Goal: Check status: Check status

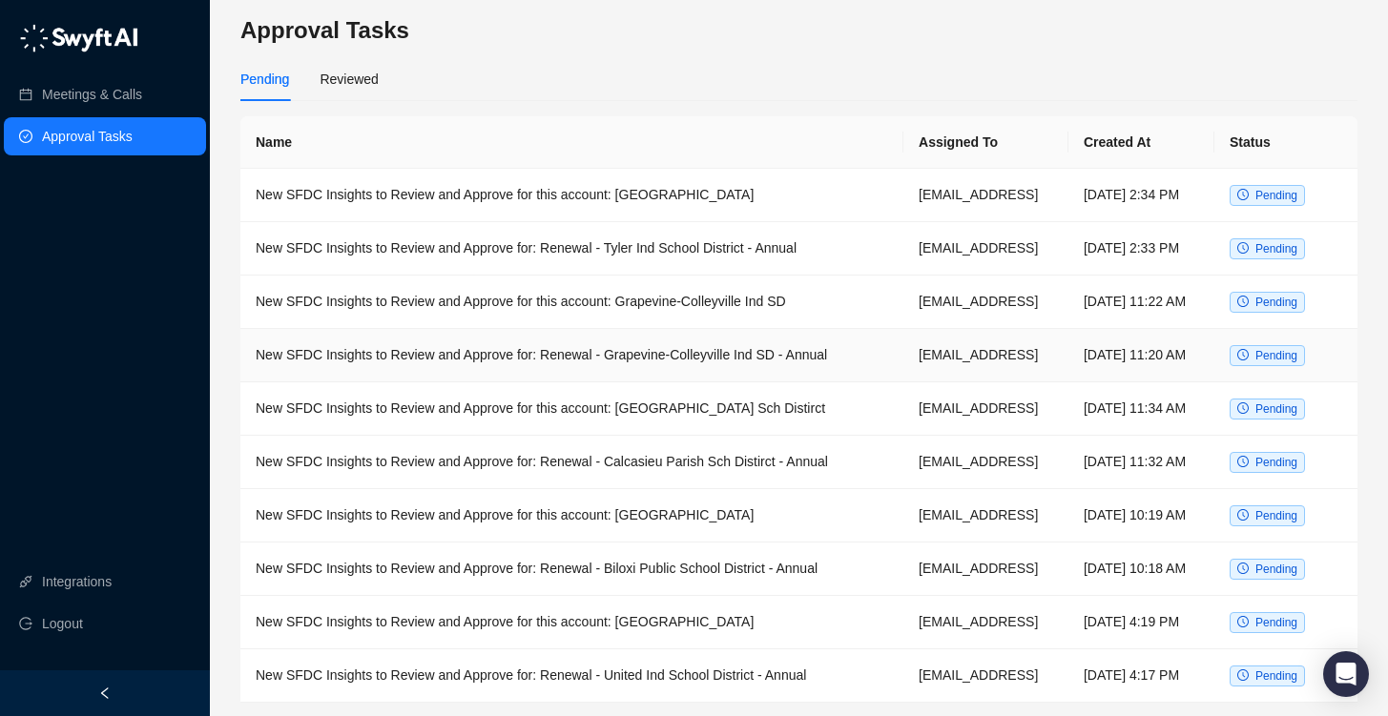
click at [684, 375] on td "New SFDC Insights to Review and Approve for: Renewal - Grapevine-Colleyville In…" at bounding box center [571, 355] width 663 height 53
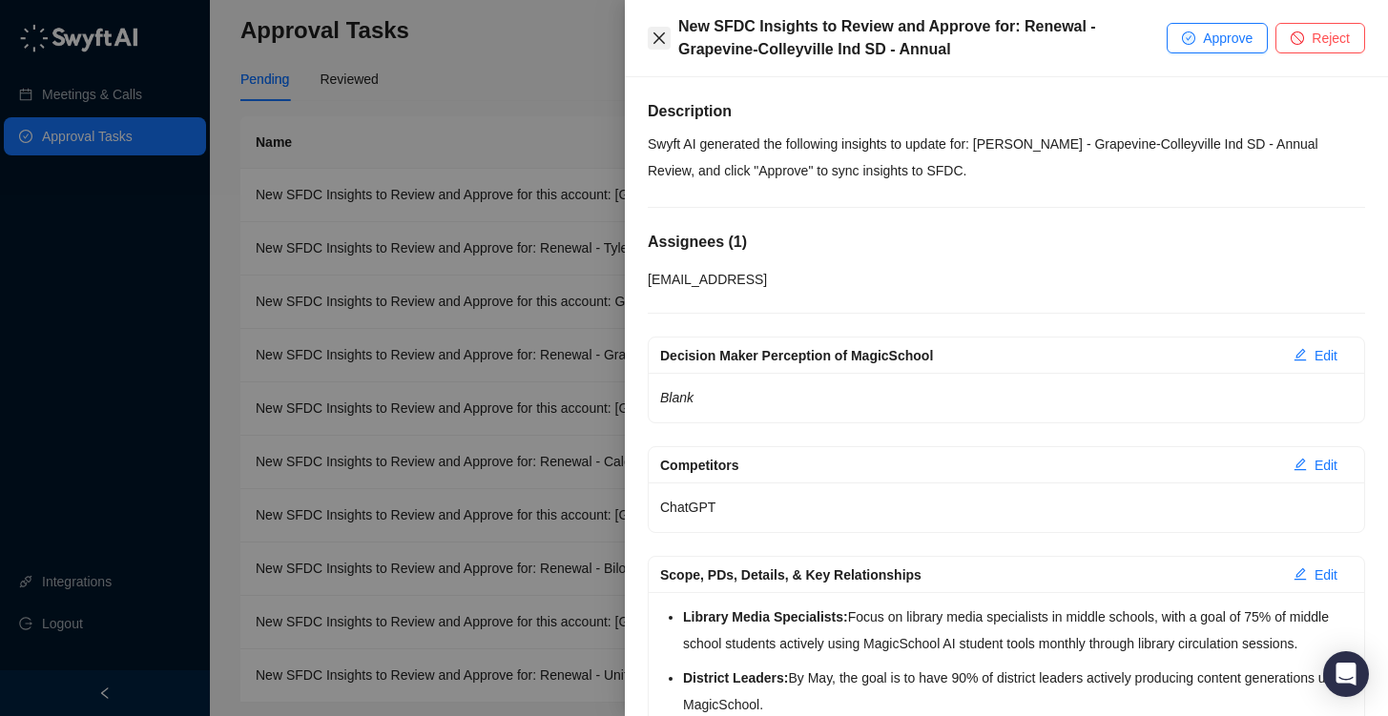
click at [654, 37] on icon "close" at bounding box center [659, 38] width 15 height 15
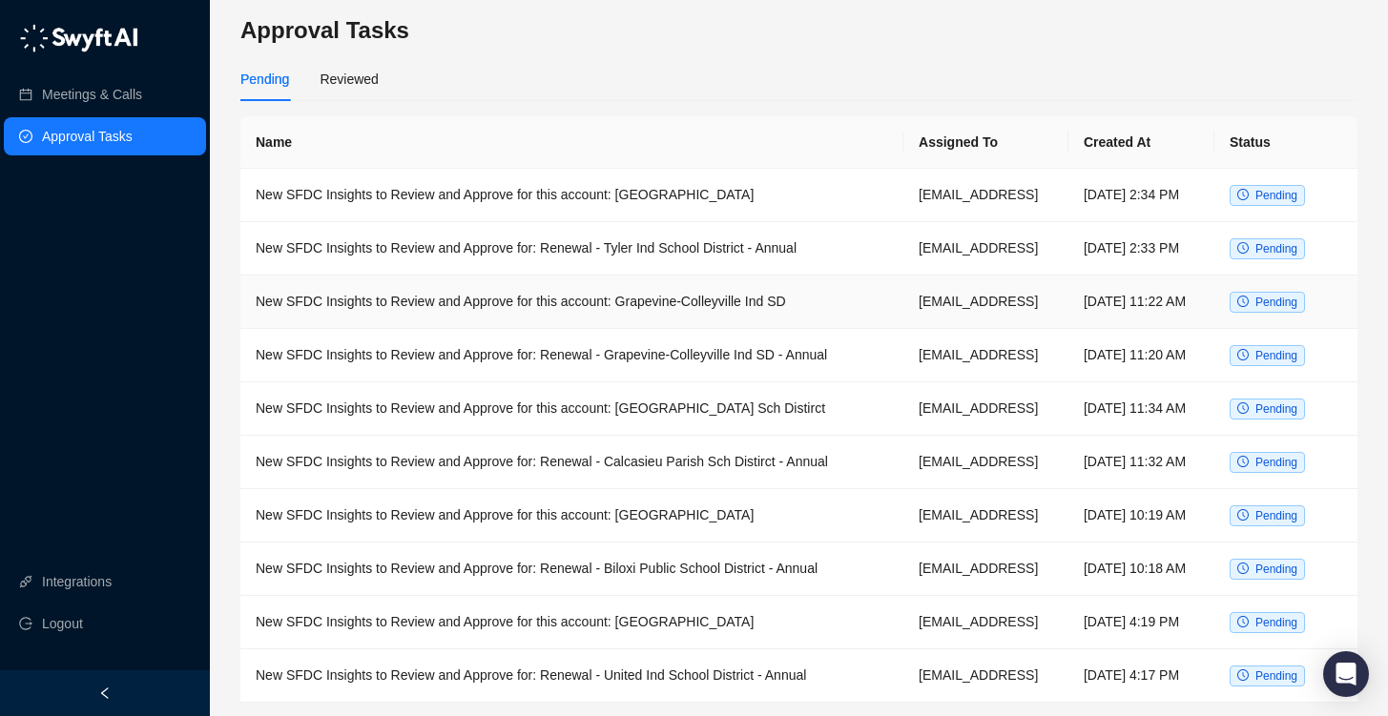
click at [683, 326] on td "New SFDC Insights to Review and Approve for this account: Grapevine-Colleyville…" at bounding box center [571, 302] width 663 height 53
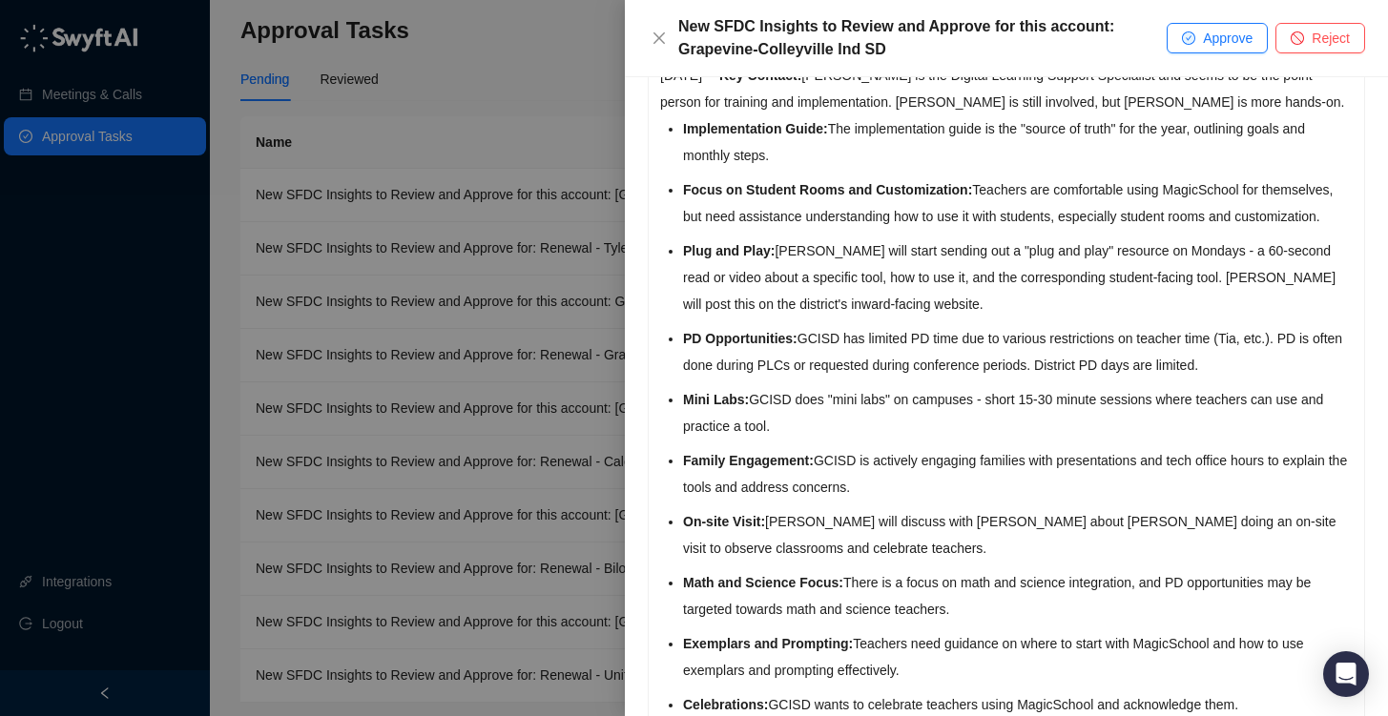
scroll to position [2695, 0]
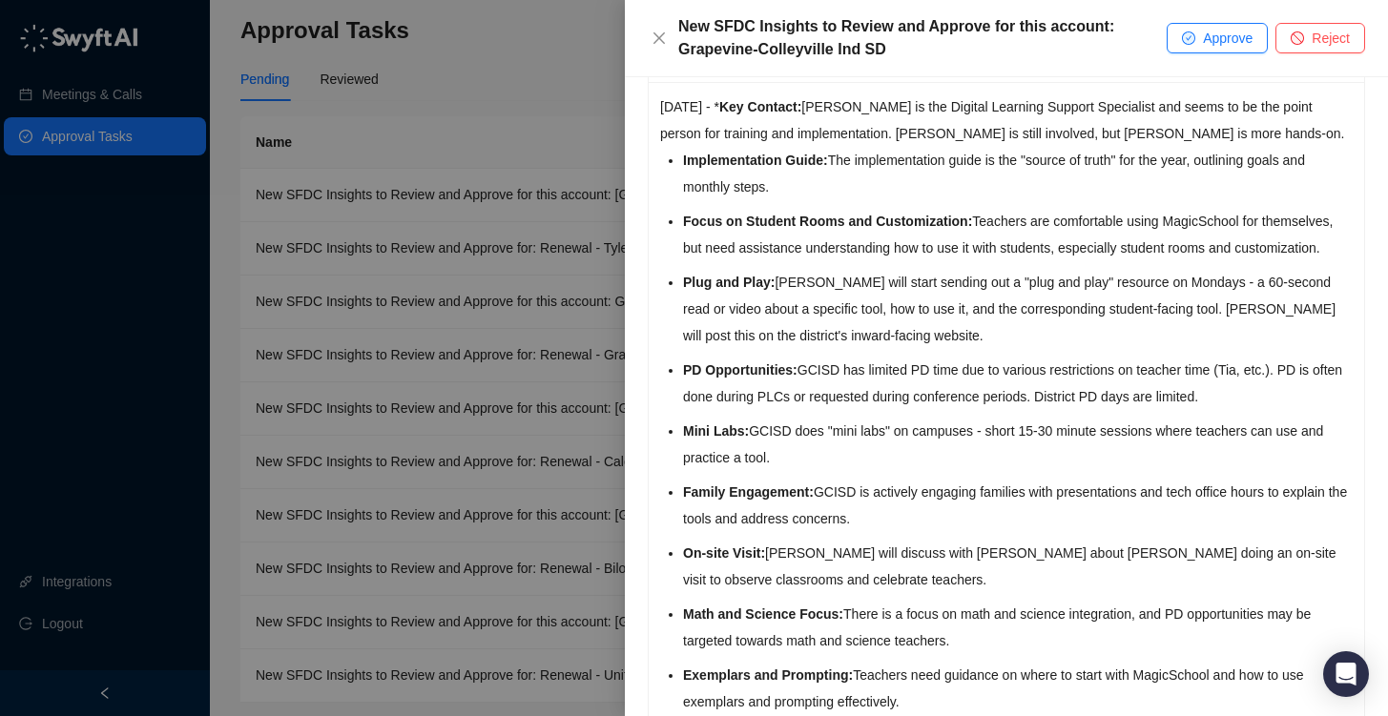
drag, startPoint x: 763, startPoint y: 605, endPoint x: 818, endPoint y: 107, distance: 501.0
click at [821, 108] on div "[DATE] - * Key Contact: [PERSON_NAME] is the Digital Learning Support Specialis…" at bounding box center [1007, 582] width 716 height 1000
copy div "Key Contact: [PERSON_NAME] is the Digital Learning Support Specialist and seems…"
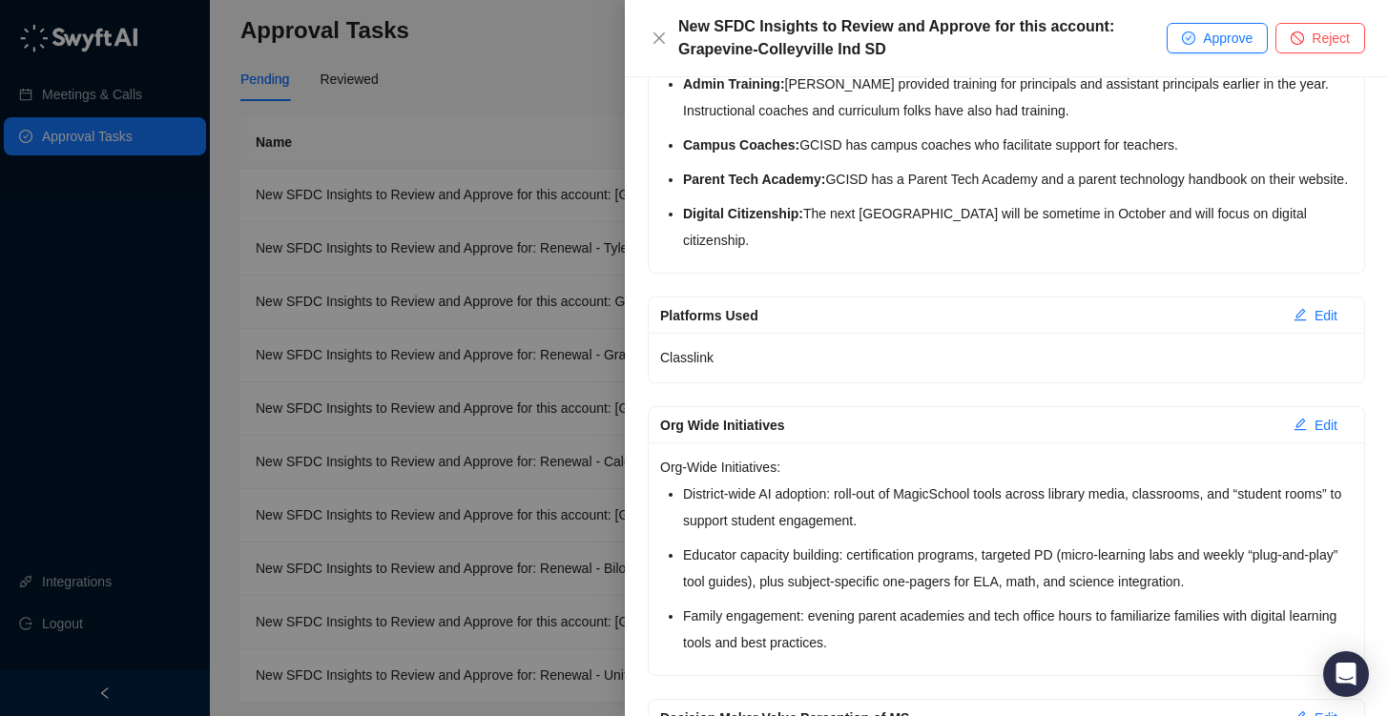
scroll to position [3508, 0]
